Goal: Find specific page/section: Find specific page/section

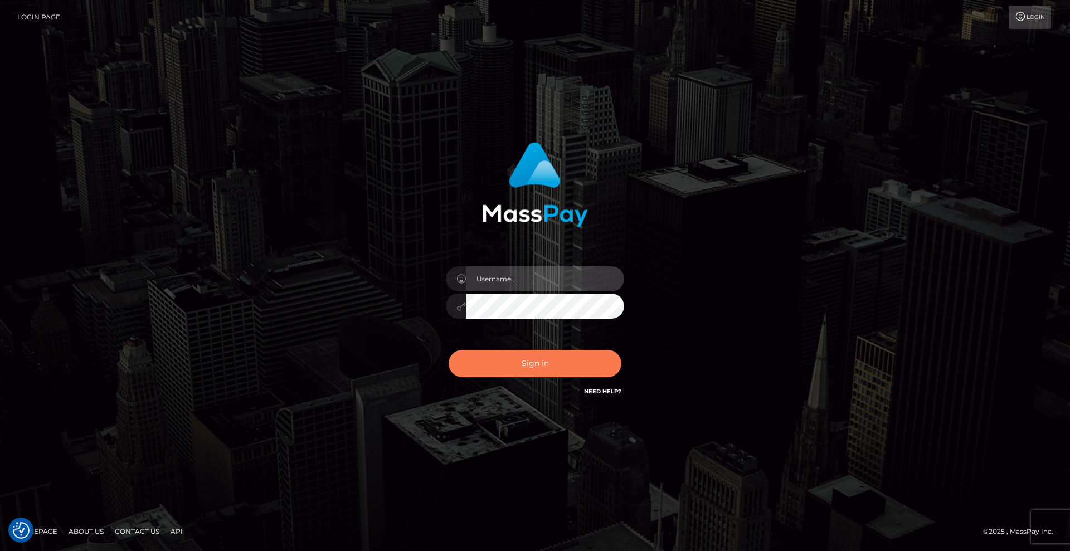
type input "Lady"
click at [553, 365] on button "Sign in" at bounding box center [535, 363] width 173 height 27
type input "Lady"
click at [541, 364] on button "Sign in" at bounding box center [535, 363] width 173 height 27
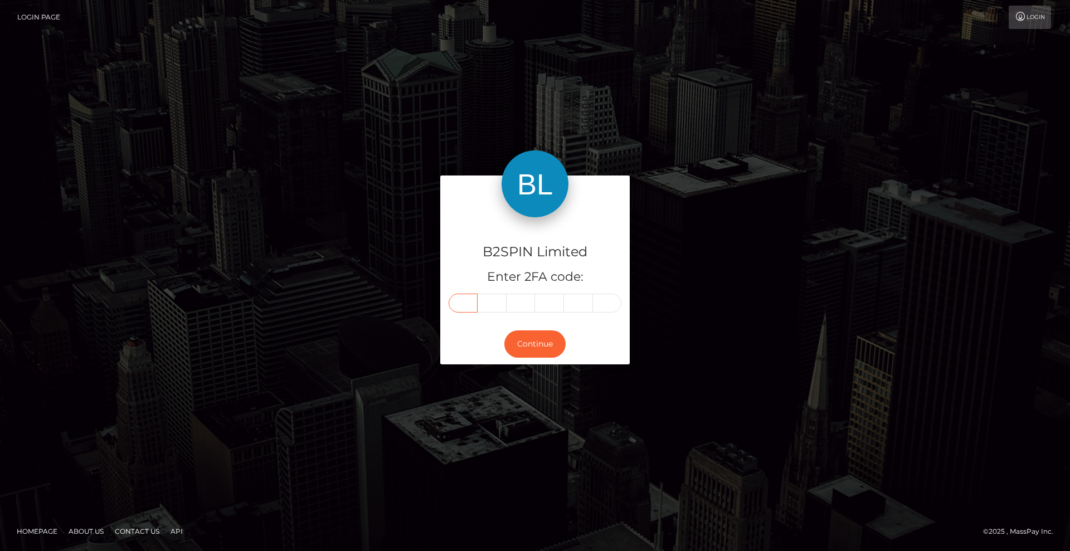
click at [464, 305] on input "text" at bounding box center [463, 303] width 29 height 19
click at [463, 304] on input "text" at bounding box center [463, 303] width 29 height 19
type input "5"
type input "4"
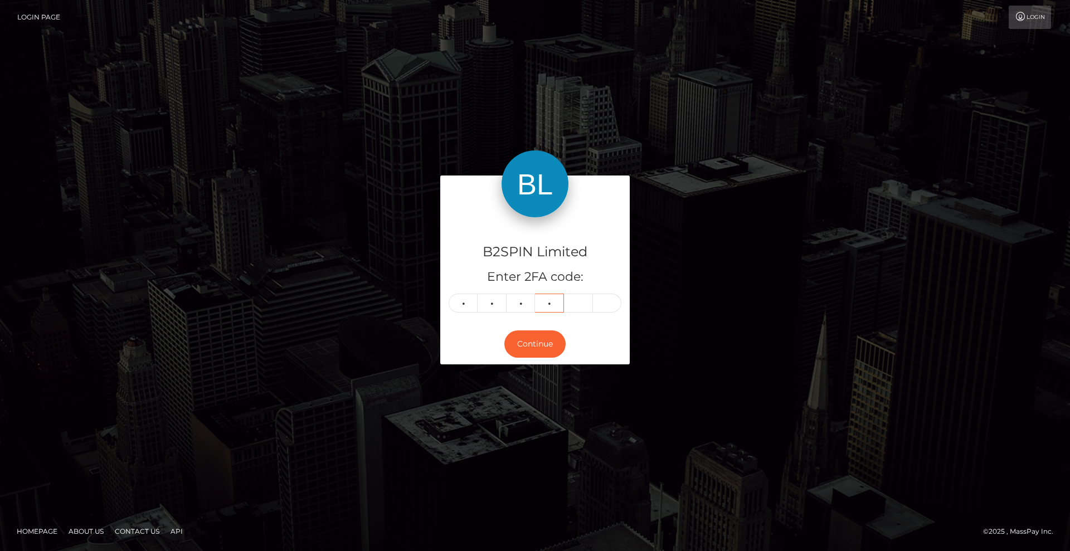
type input "6"
type input "5"
type input "4"
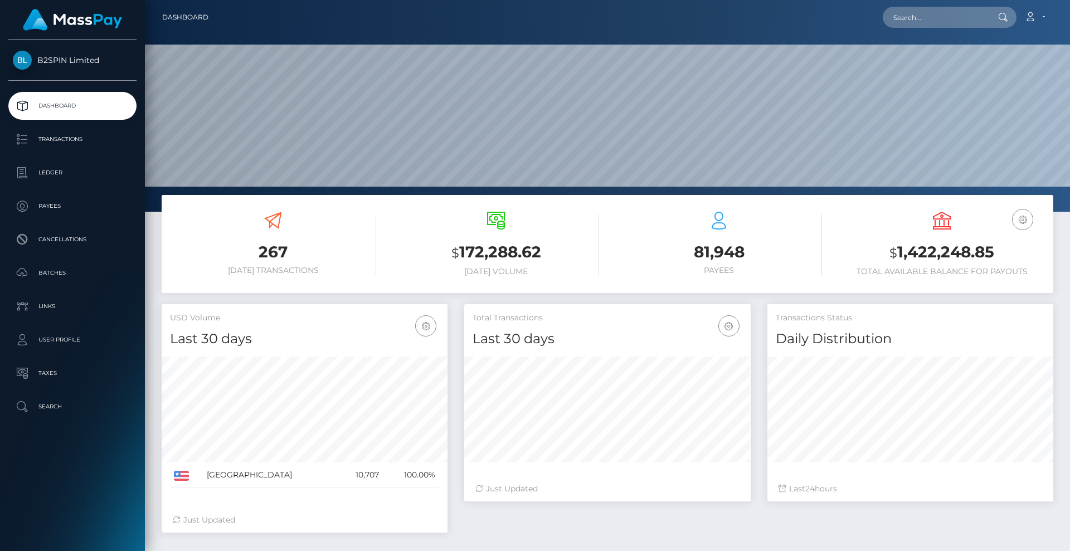
scroll to position [198, 286]
click at [945, 25] on input "text" at bounding box center [935, 17] width 105 height 21
paste input "32039658-b9ab-4c32-b46e-22f091ae9384"
click at [965, 16] on input "32039658-b9ab-4c32-b46e-22f091ae9384" at bounding box center [935, 17] width 105 height 21
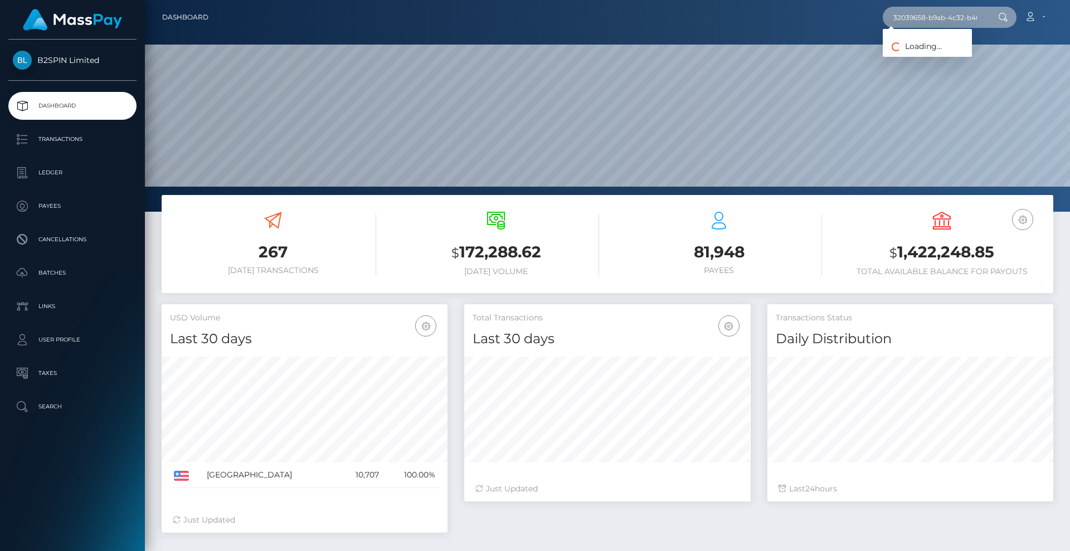
paste input "1260722353"
type input "1260722353"
click at [934, 64] on link "ANGELA LEA NICHOLS" at bounding box center [927, 57] width 89 height 21
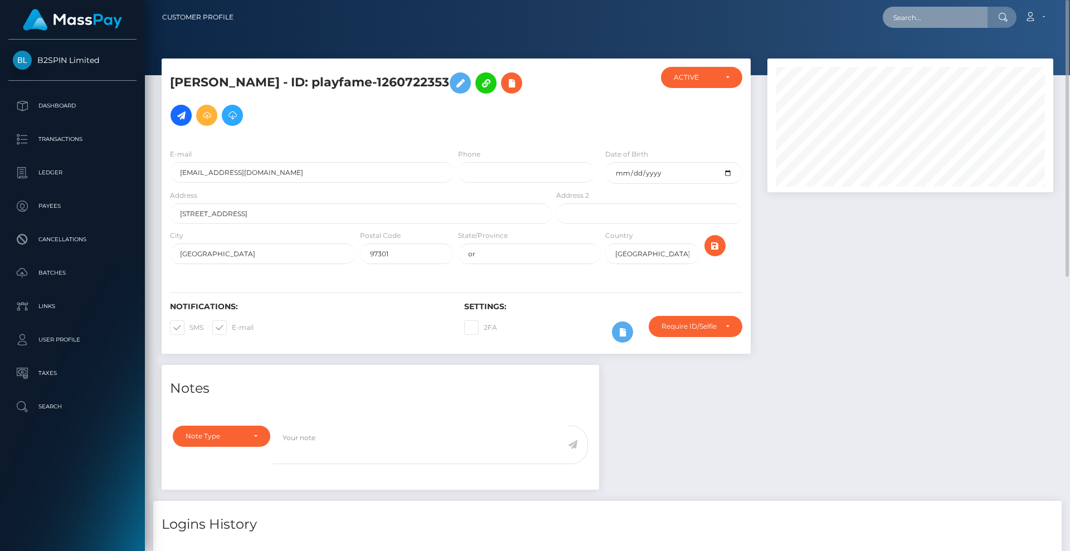
click at [940, 22] on input "text" at bounding box center [935, 17] width 105 height 21
paste input "[EMAIL_ADDRESS][DOMAIN_NAME]"
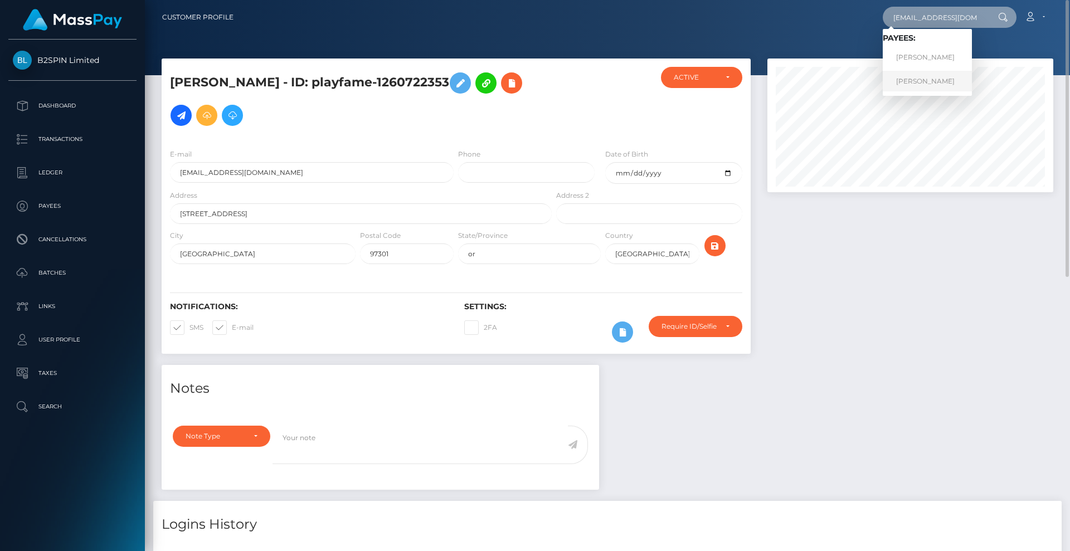
type input "[EMAIL_ADDRESS][DOMAIN_NAME]"
click at [958, 86] on link "ANGELA LEA NICHOLS" at bounding box center [927, 81] width 89 height 21
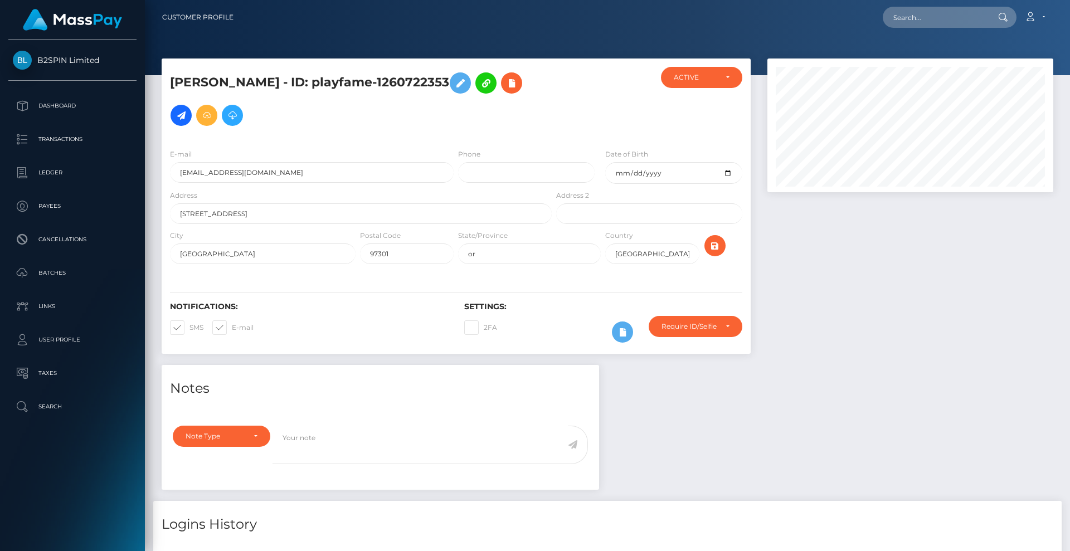
scroll to position [134, 286]
click at [932, 18] on input "text" at bounding box center [935, 17] width 105 height 21
paste input "[EMAIL_ADDRESS][DOMAIN_NAME]"
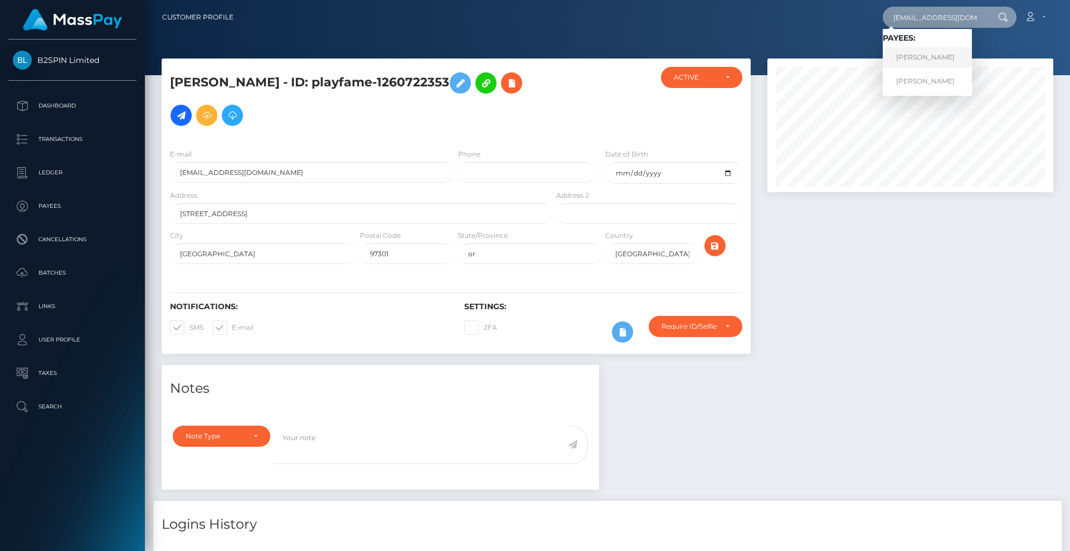
type input "[EMAIL_ADDRESS][DOMAIN_NAME]"
click at [949, 56] on link "[PERSON_NAME]" at bounding box center [927, 57] width 89 height 21
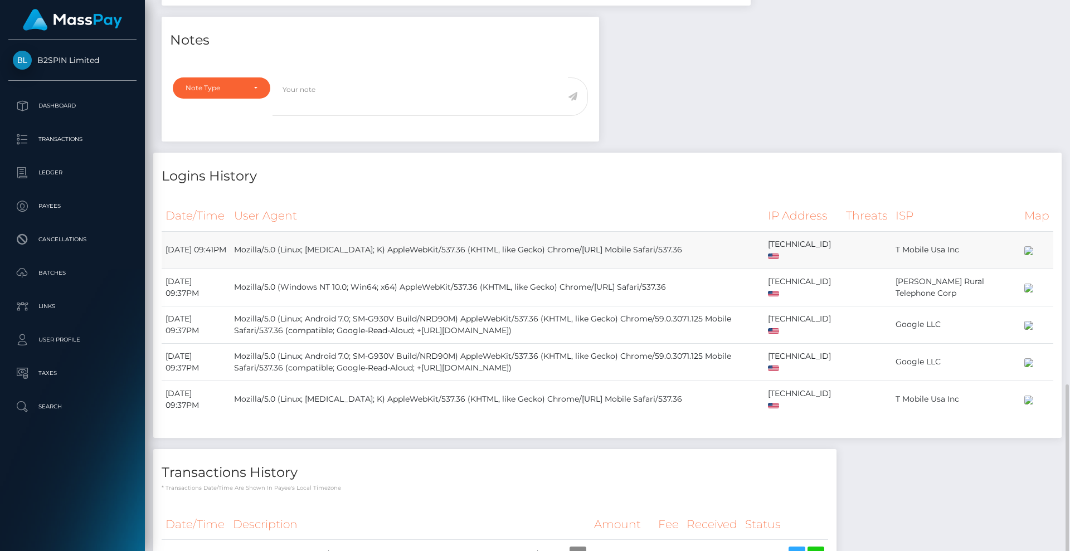
scroll to position [488, 0]
